Goal: Information Seeking & Learning: Learn about a topic

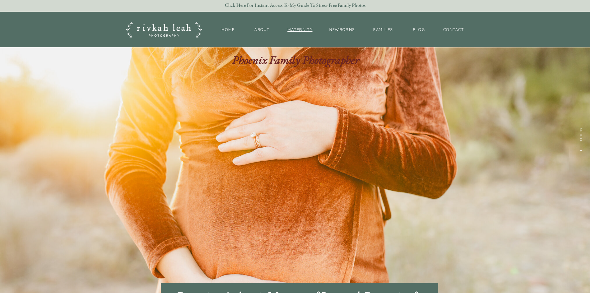
click at [308, 29] on nav "maternity" at bounding box center [300, 30] width 28 height 6
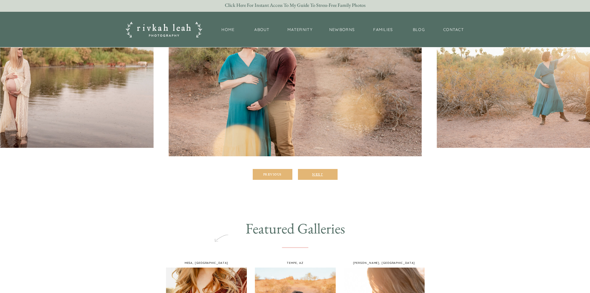
click at [320, 174] on div "Next" at bounding box center [317, 174] width 37 height 4
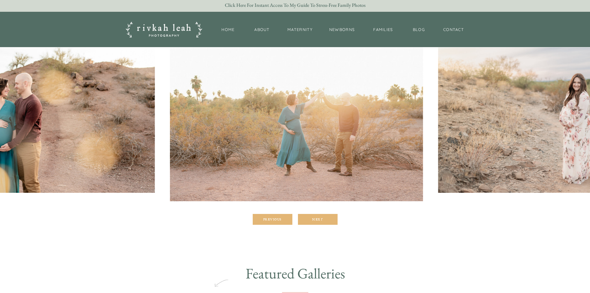
scroll to position [62, 0]
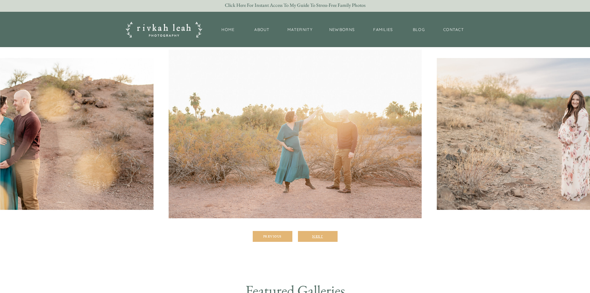
click at [325, 239] on div at bounding box center [318, 236] width 40 height 11
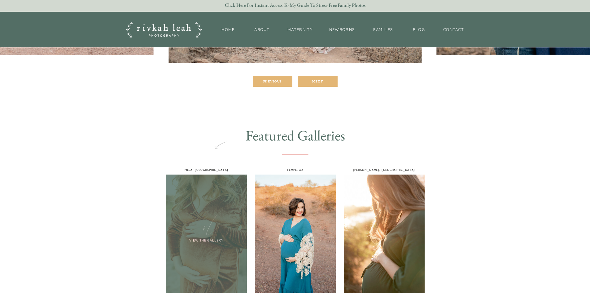
click at [210, 222] on div at bounding box center [206, 234] width 81 height 121
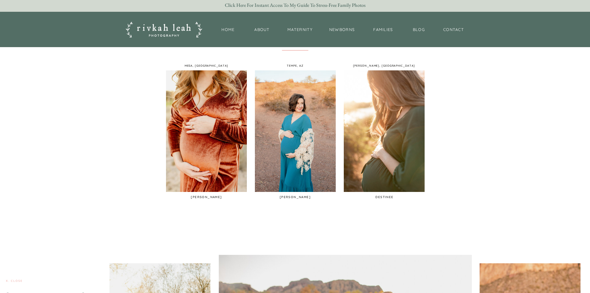
scroll to position [403, 0]
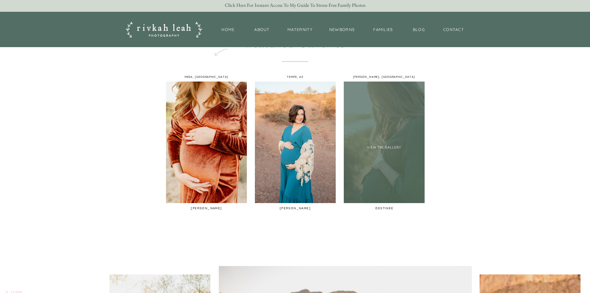
click at [405, 116] on div at bounding box center [384, 141] width 81 height 121
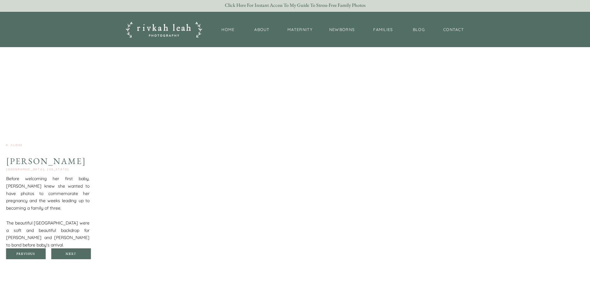
scroll to position [738, 0]
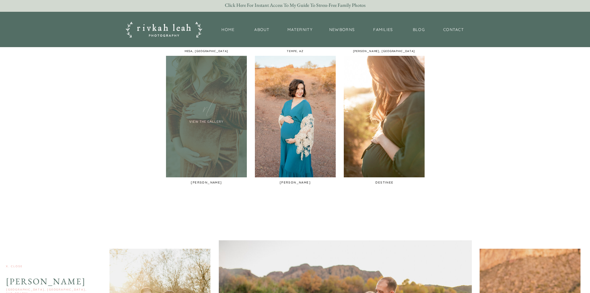
click at [222, 134] on div at bounding box center [206, 116] width 81 height 121
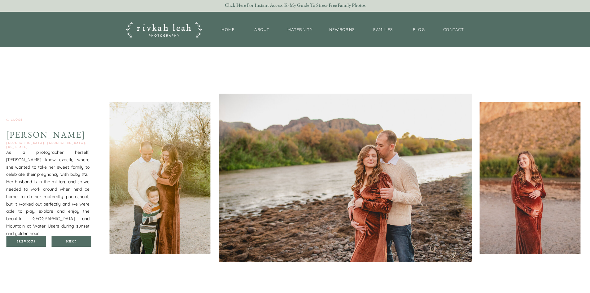
scroll to position [487, 0]
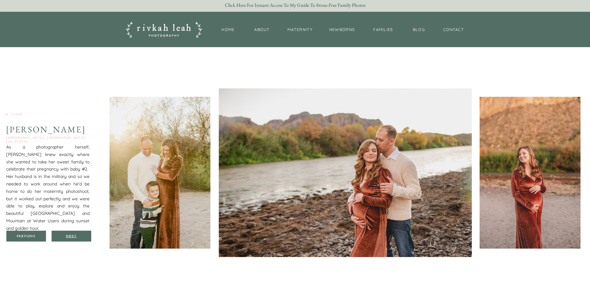
click at [81, 234] on div "Next" at bounding box center [71, 236] width 37 height 4
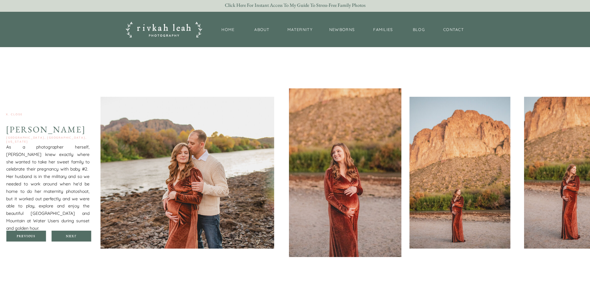
drag, startPoint x: 81, startPoint y: 234, endPoint x: 76, endPoint y: 244, distance: 11.2
click at [79, 233] on div at bounding box center [71, 236] width 40 height 11
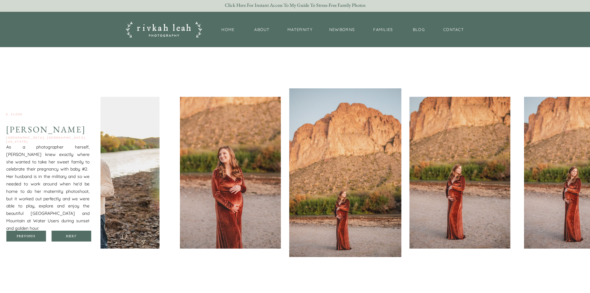
click at [79, 233] on div at bounding box center [71, 236] width 40 height 11
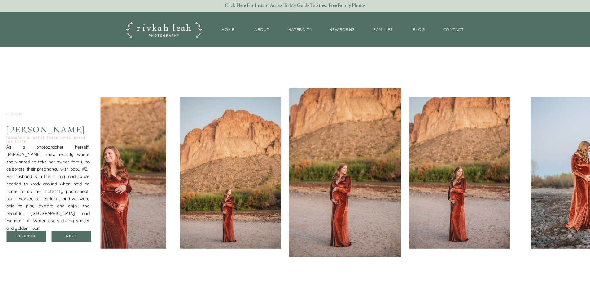
click at [79, 233] on div at bounding box center [71, 236] width 40 height 11
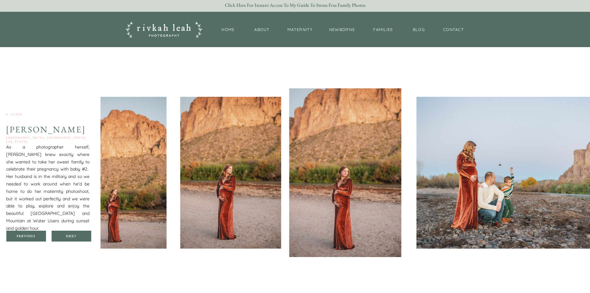
click at [79, 233] on div at bounding box center [71, 236] width 40 height 11
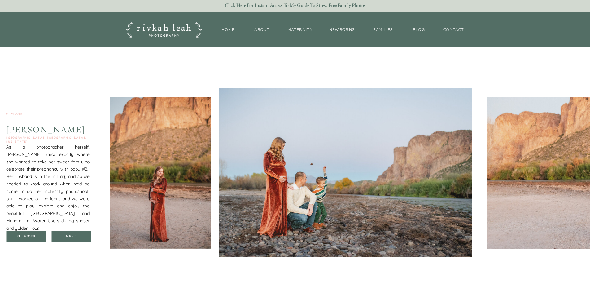
click at [79, 233] on div at bounding box center [71, 236] width 40 height 11
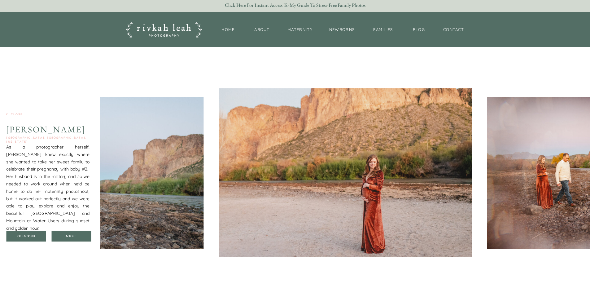
click at [79, 233] on div at bounding box center [71, 236] width 40 height 11
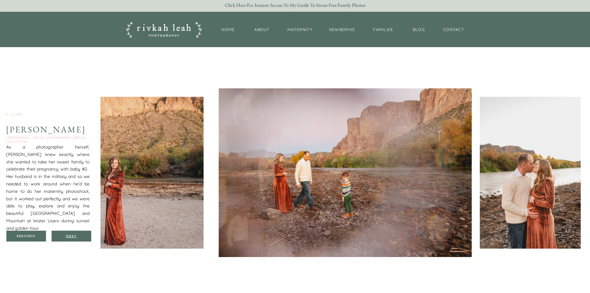
click at [89, 235] on div "Next" at bounding box center [71, 236] width 37 height 4
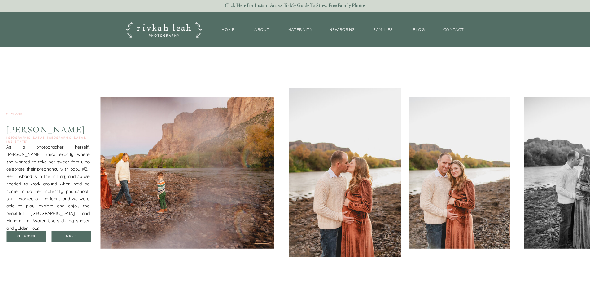
click at [89, 235] on div "Next" at bounding box center [71, 236] width 37 height 4
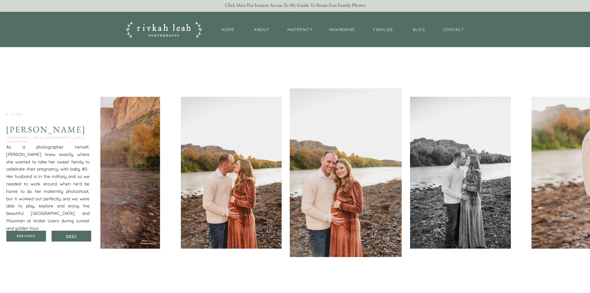
click at [89, 235] on div "Next" at bounding box center [71, 236] width 37 height 4
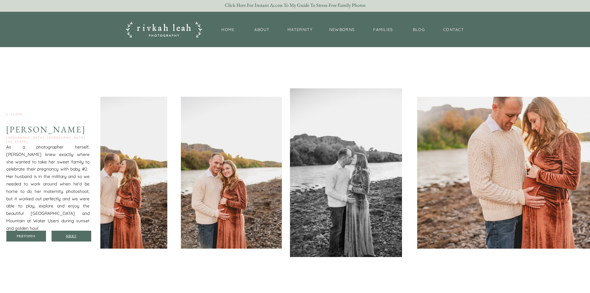
click at [89, 235] on div "Next" at bounding box center [71, 236] width 37 height 4
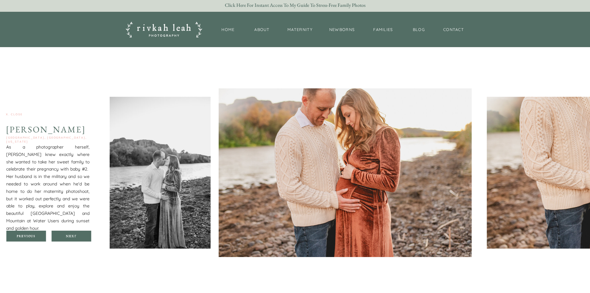
click at [81, 237] on div "Next" at bounding box center [71, 236] width 37 height 4
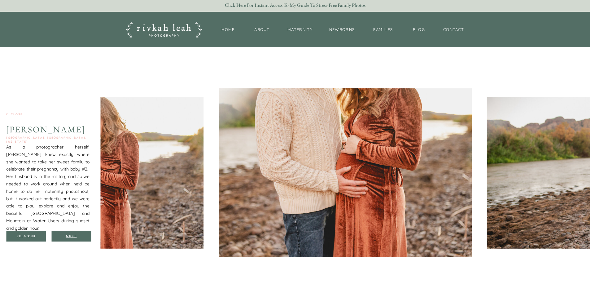
click at [64, 237] on div "Next" at bounding box center [71, 236] width 37 height 4
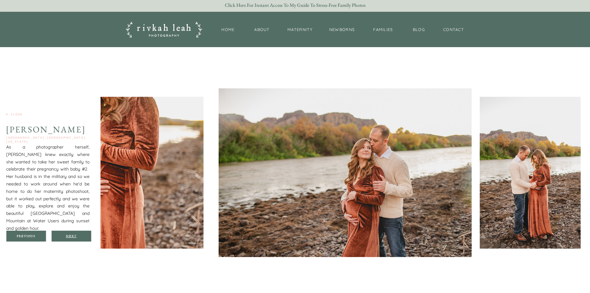
click at [64, 237] on div "Next" at bounding box center [71, 236] width 37 height 4
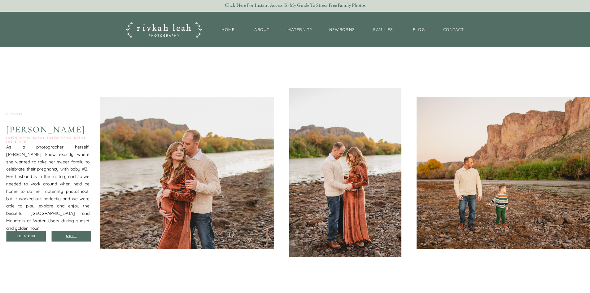
click at [64, 237] on div "Next" at bounding box center [71, 236] width 37 height 4
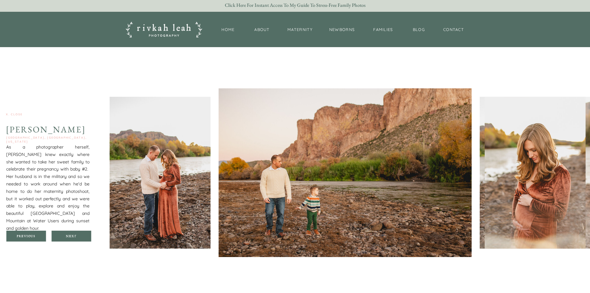
click at [109, 238] on div "salt river, mesa, arizona Kaylene As a photographer herself, Kaylene knew exact…" at bounding box center [295, 172] width 372 height 251
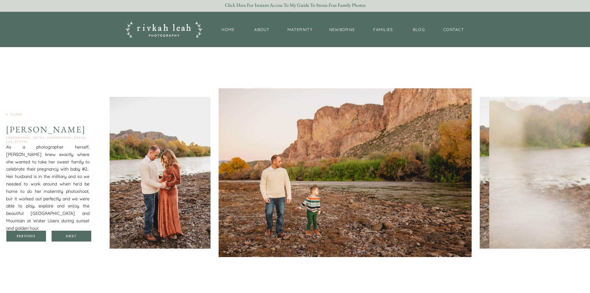
click at [68, 239] on div at bounding box center [71, 236] width 40 height 11
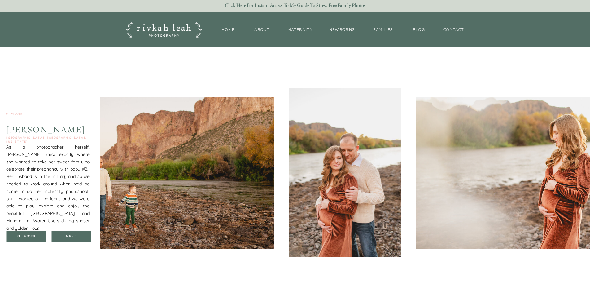
click at [70, 238] on div at bounding box center [71, 236] width 40 height 11
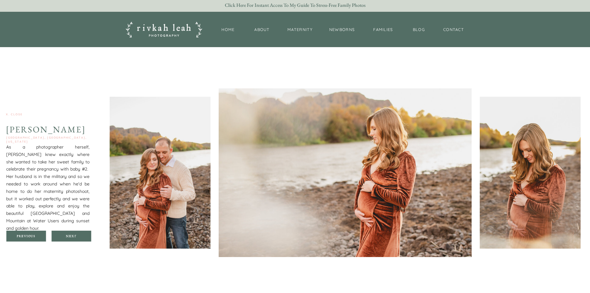
click at [70, 238] on div at bounding box center [71, 236] width 40 height 11
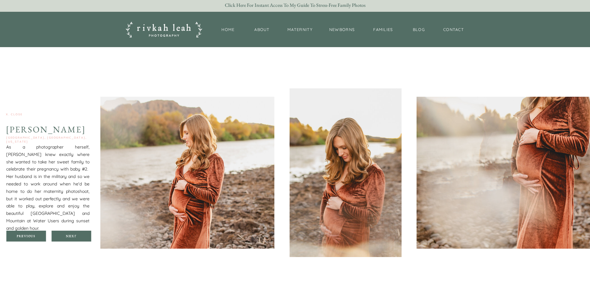
click at [70, 238] on div at bounding box center [71, 236] width 40 height 11
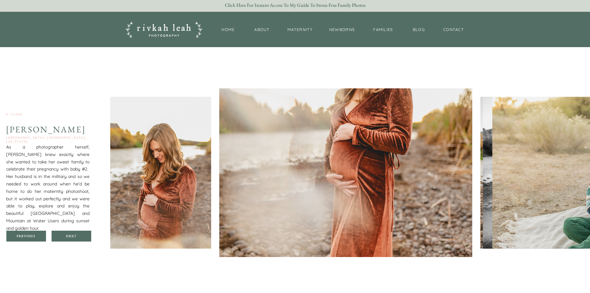
click at [70, 239] on div at bounding box center [71, 236] width 40 height 11
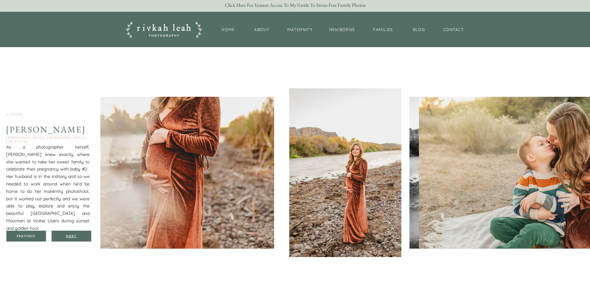
click at [64, 235] on div "Next" at bounding box center [71, 236] width 37 height 4
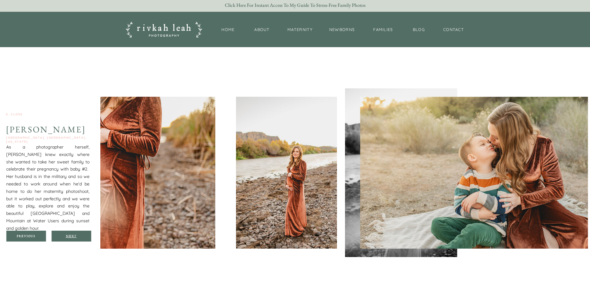
click at [64, 235] on div "Next" at bounding box center [71, 236] width 37 height 4
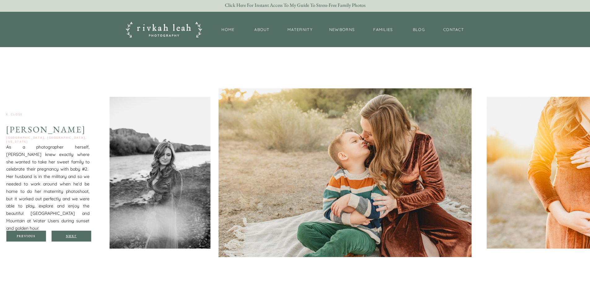
click at [68, 236] on div "Next" at bounding box center [71, 236] width 37 height 4
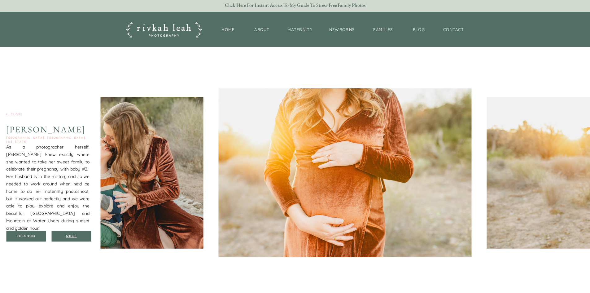
click at [68, 236] on div "Next" at bounding box center [71, 236] width 37 height 4
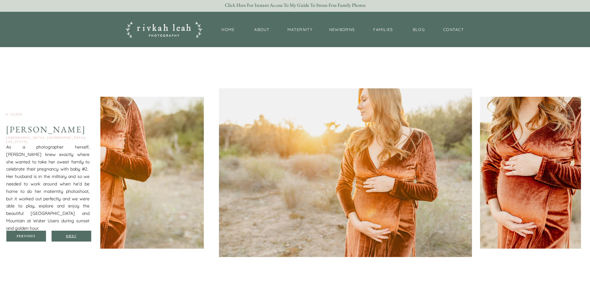
click at [68, 236] on div "Next" at bounding box center [71, 236] width 37 height 4
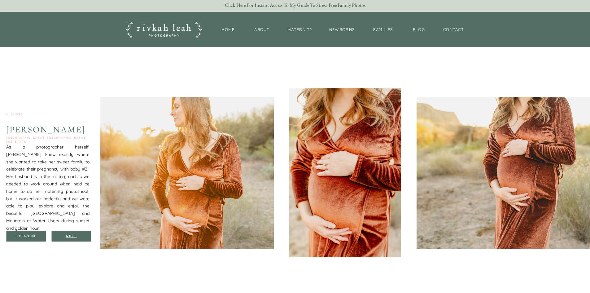
click at [68, 236] on div "Next" at bounding box center [71, 236] width 37 height 4
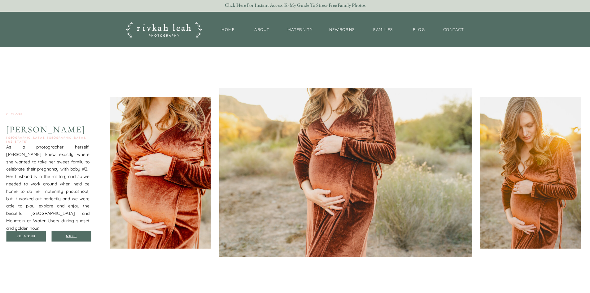
click at [68, 236] on div "Next" at bounding box center [71, 236] width 37 height 4
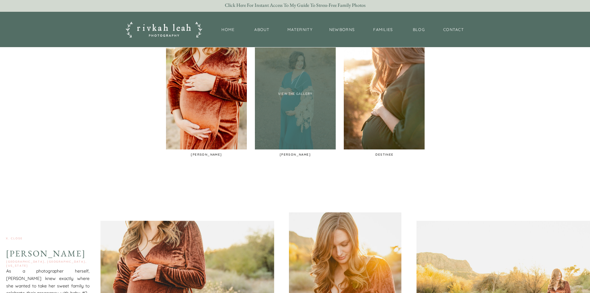
click at [327, 115] on div at bounding box center [295, 88] width 81 height 121
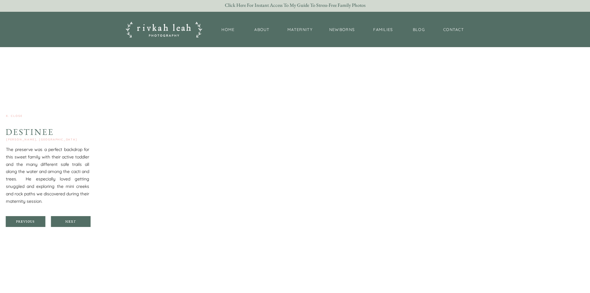
scroll to position [738, 0]
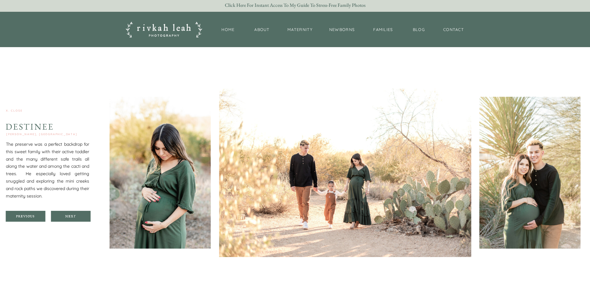
click at [86, 219] on div at bounding box center [71, 216] width 40 height 11
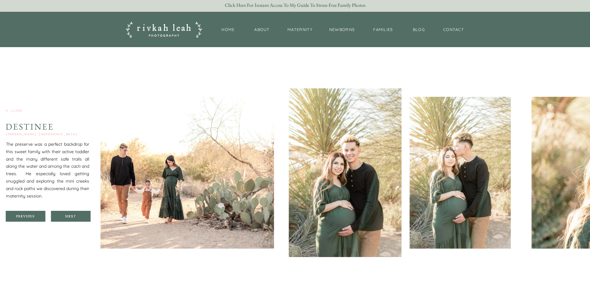
click at [86, 219] on div at bounding box center [71, 216] width 40 height 11
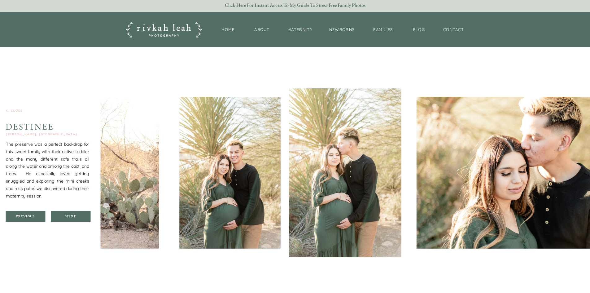
click at [86, 220] on div at bounding box center [71, 216] width 40 height 11
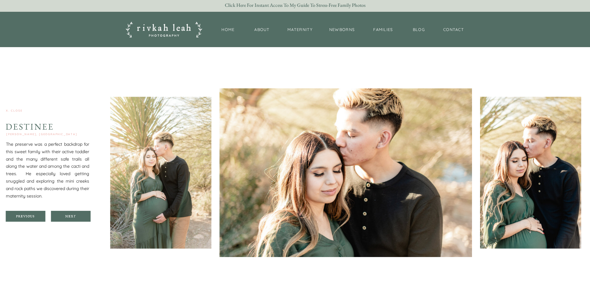
click at [86, 220] on div at bounding box center [71, 216] width 40 height 11
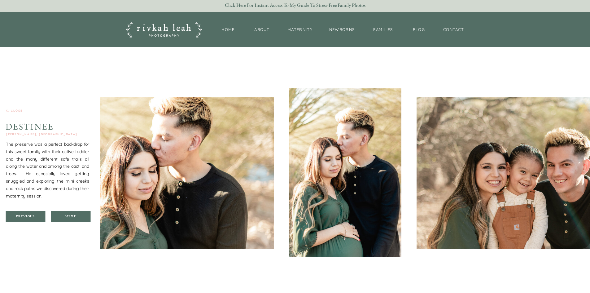
click at [86, 220] on div at bounding box center [71, 216] width 40 height 11
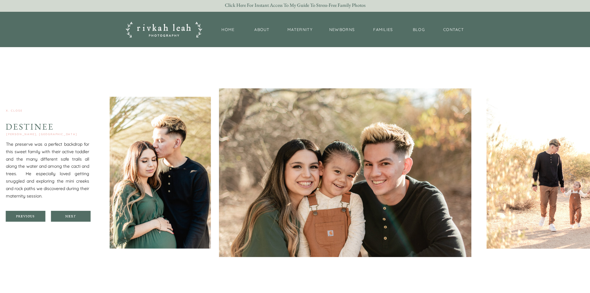
click at [86, 220] on div at bounding box center [71, 216] width 40 height 11
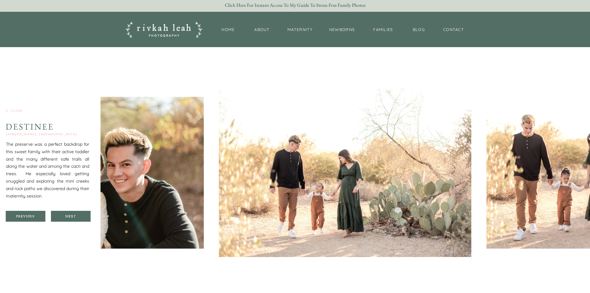
click at [86, 220] on div at bounding box center [71, 216] width 40 height 11
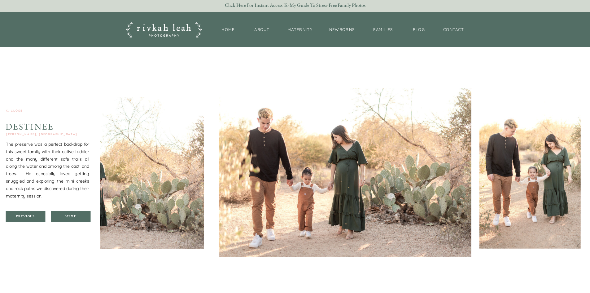
click at [86, 220] on div at bounding box center [71, 216] width 40 height 11
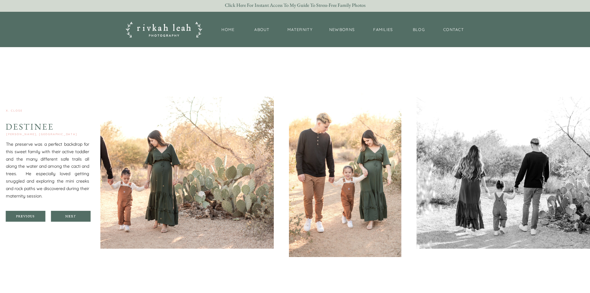
click at [86, 220] on div at bounding box center [71, 216] width 40 height 11
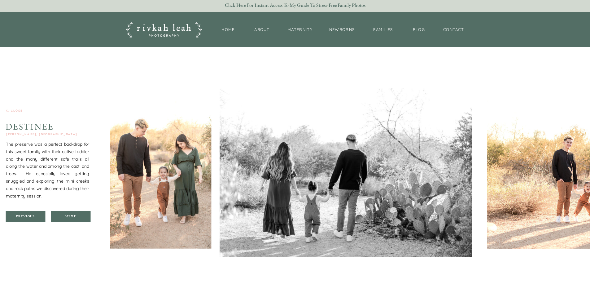
click at [86, 220] on div at bounding box center [71, 216] width 40 height 11
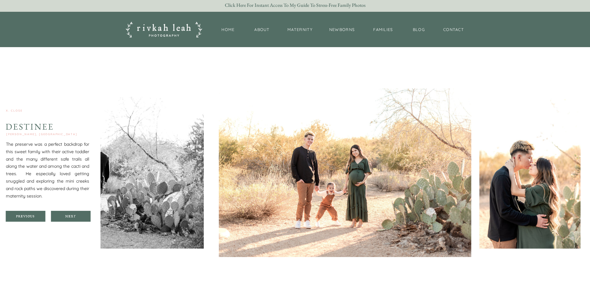
click at [86, 220] on div at bounding box center [71, 216] width 40 height 11
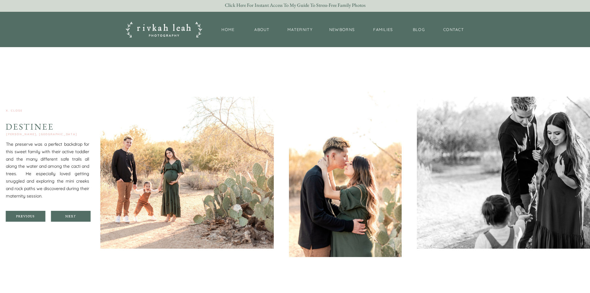
click at [86, 220] on div at bounding box center [71, 216] width 40 height 11
